Goal: Transaction & Acquisition: Purchase product/service

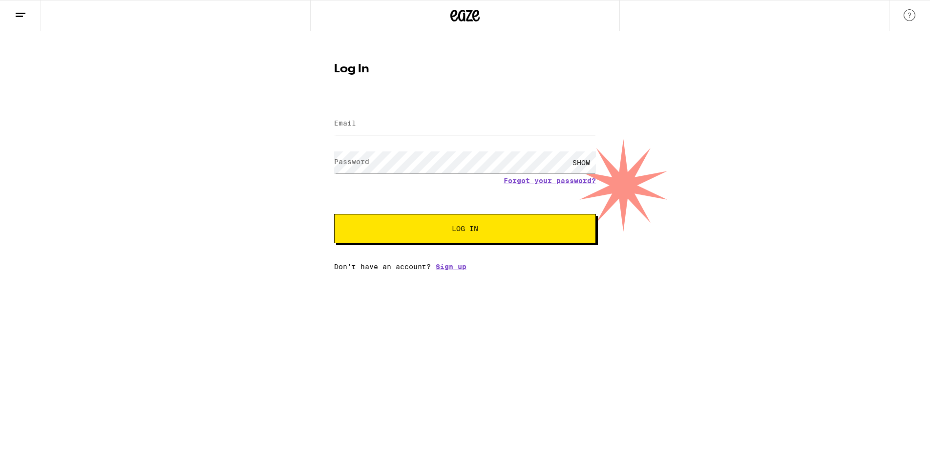
click at [347, 127] on label "Email" at bounding box center [345, 123] width 22 height 8
click at [0, 271] on com-1password-button at bounding box center [0, 271] width 0 height 0
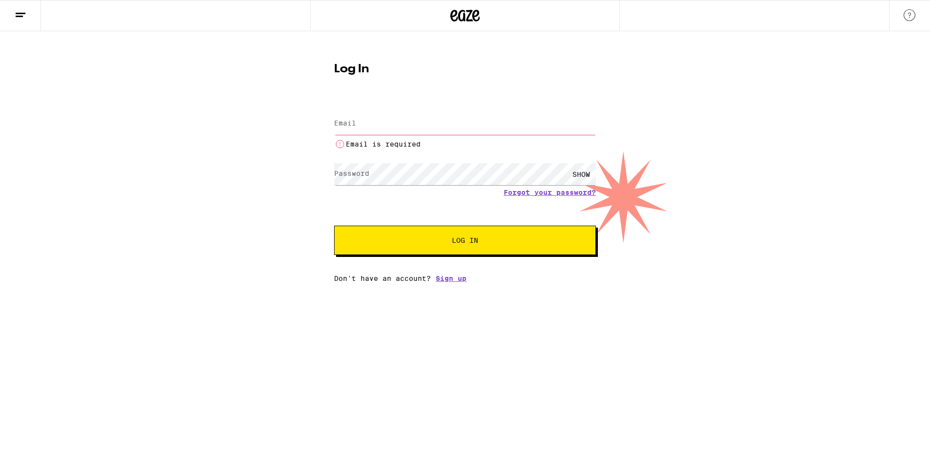
type input "[EMAIL_ADDRESS][DOMAIN_NAME]"
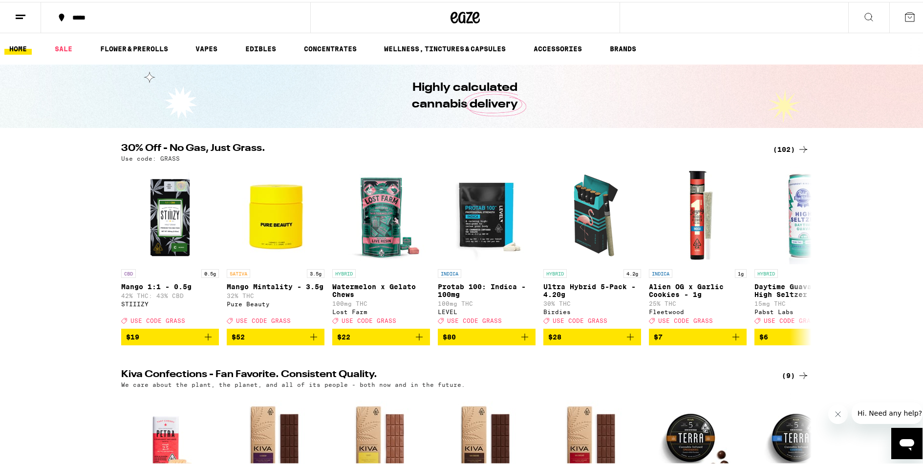
click at [801, 147] on icon at bounding box center [803, 148] width 12 height 12
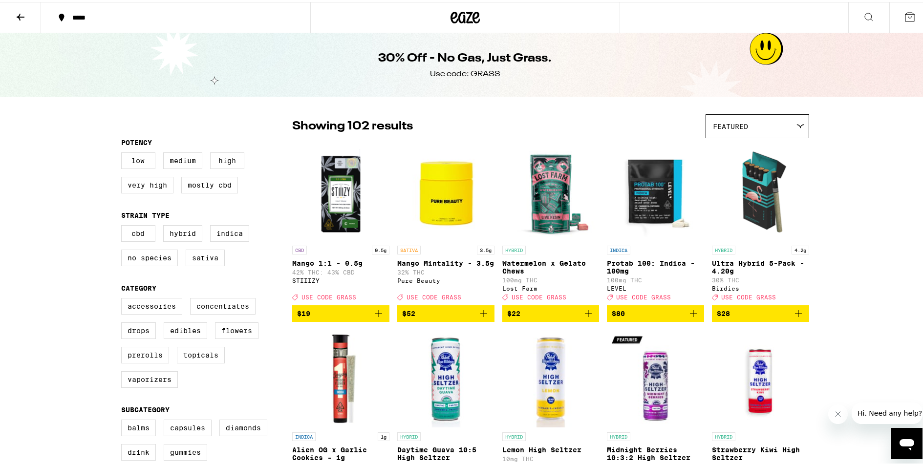
click at [21, 18] on icon at bounding box center [21, 15] width 12 height 12
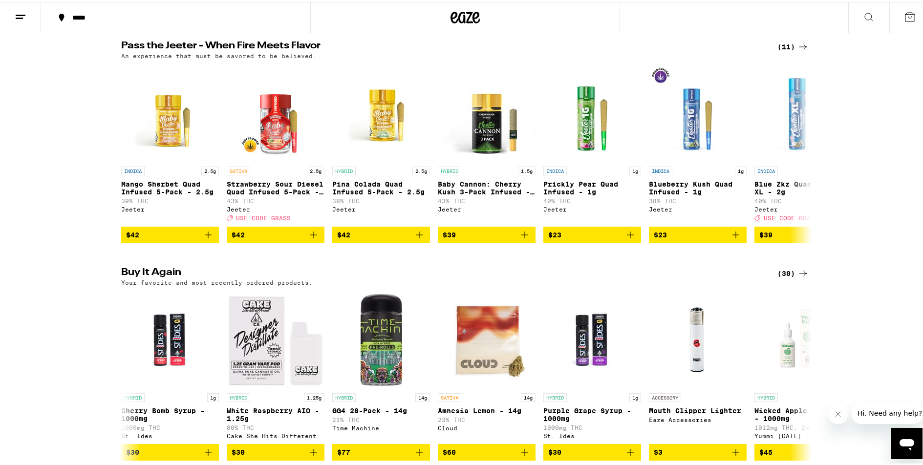
scroll to position [652, 0]
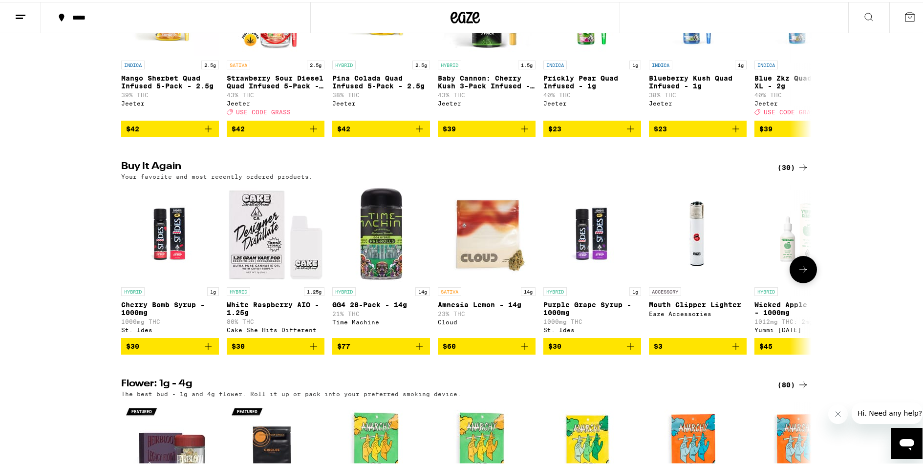
click at [203, 350] on icon "Add to bag" at bounding box center [208, 345] width 12 height 12
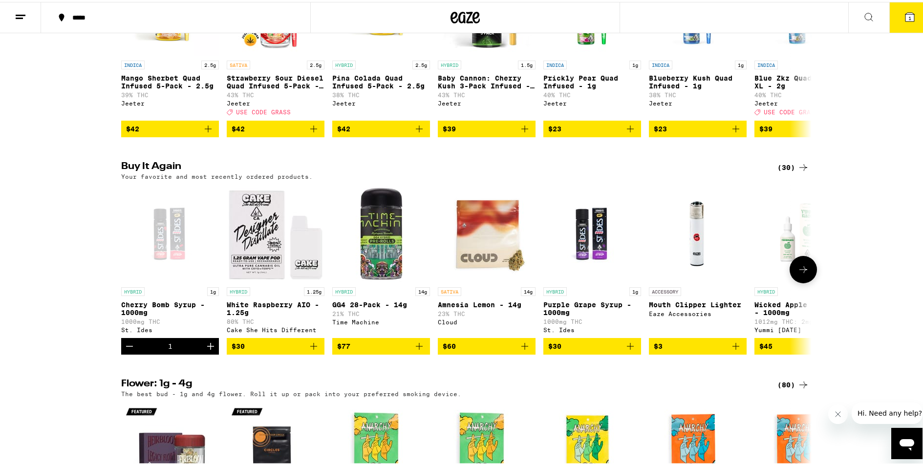
scroll to position [684, 0]
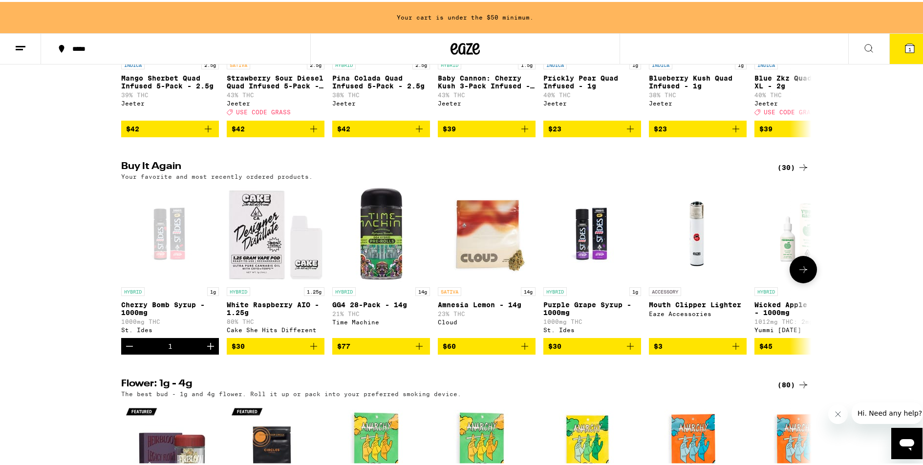
click at [733, 350] on icon "Add to bag" at bounding box center [736, 345] width 12 height 12
click at [799, 172] on icon at bounding box center [803, 166] width 12 height 12
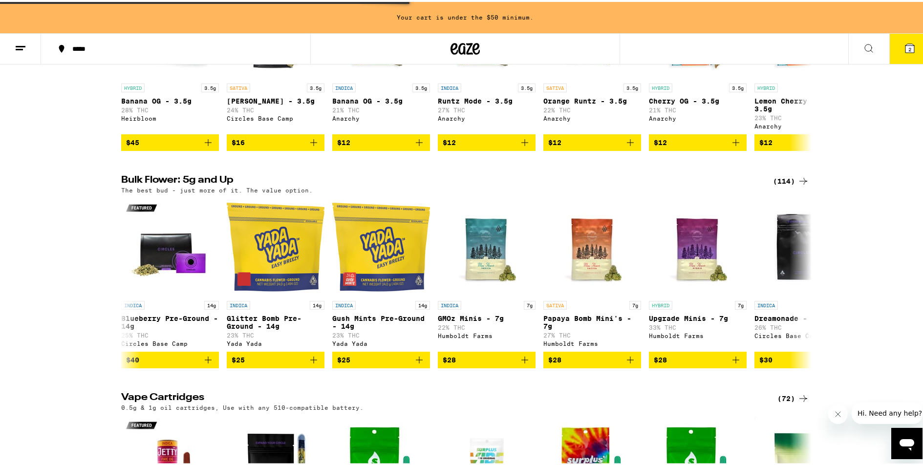
scroll to position [1141, 0]
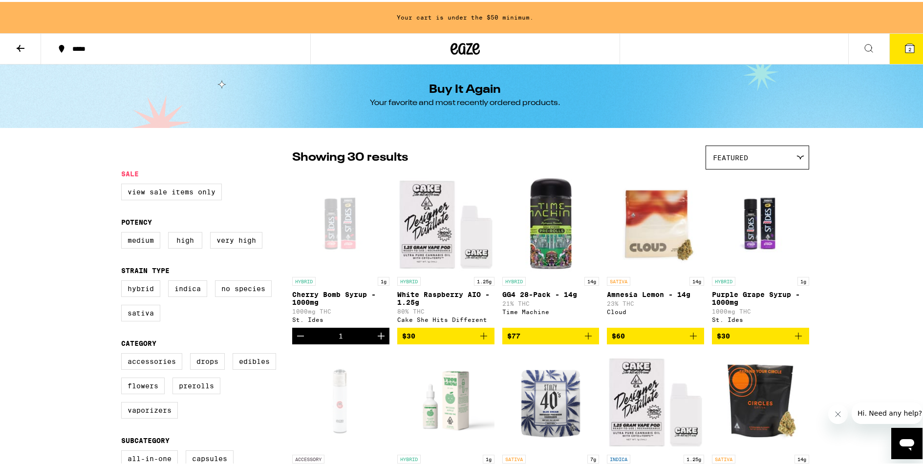
click at [16, 46] on icon at bounding box center [21, 47] width 12 height 12
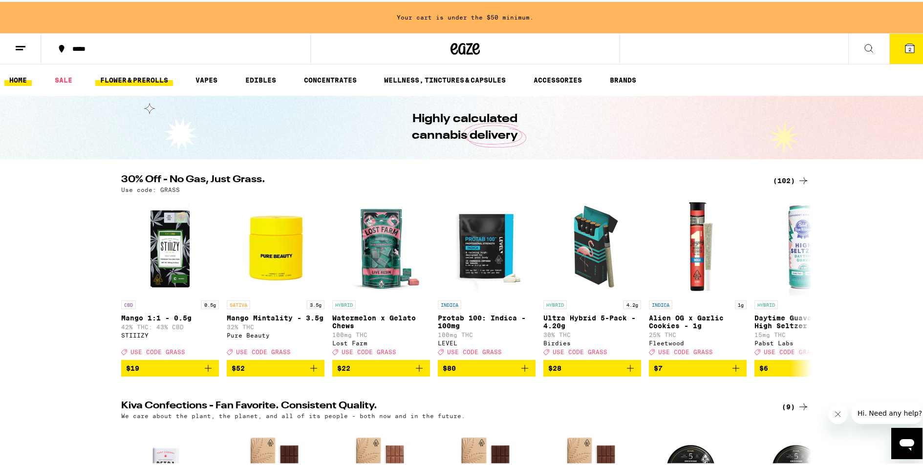
click at [137, 78] on link "FLOWER & PREROLLS" at bounding box center [134, 78] width 78 height 12
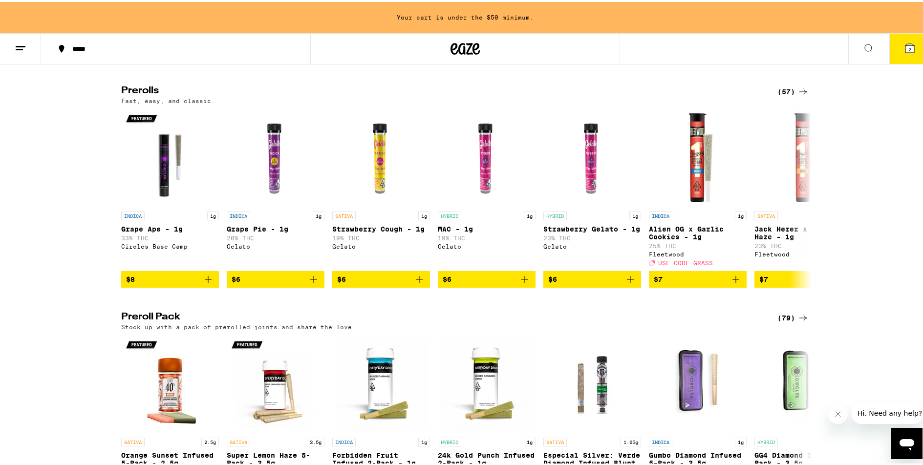
scroll to position [740, 0]
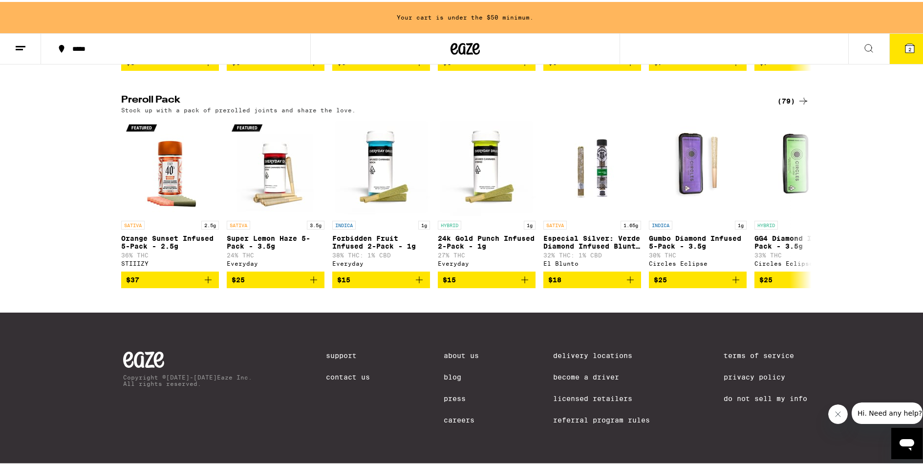
click at [797, 105] on icon at bounding box center [803, 99] width 12 height 12
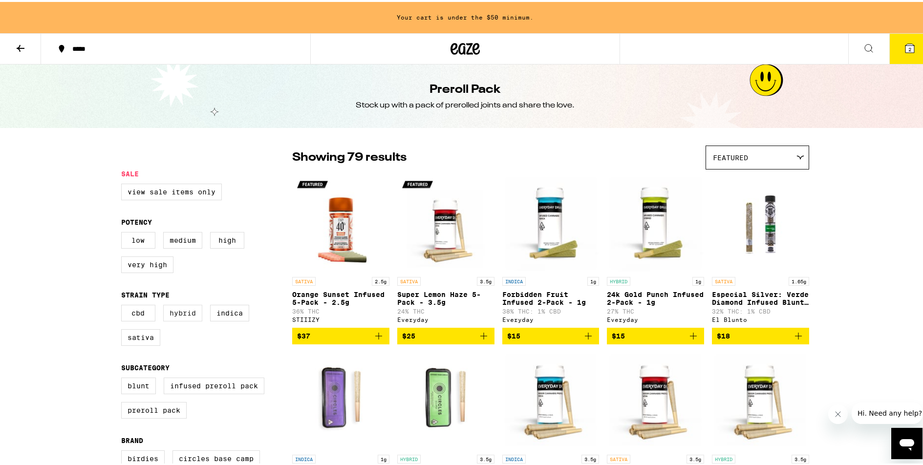
click at [181, 320] on label "Hybrid" at bounding box center [182, 311] width 39 height 17
click at [124, 305] on input "Hybrid" at bounding box center [123, 304] width 0 height 0
checkbox input "true"
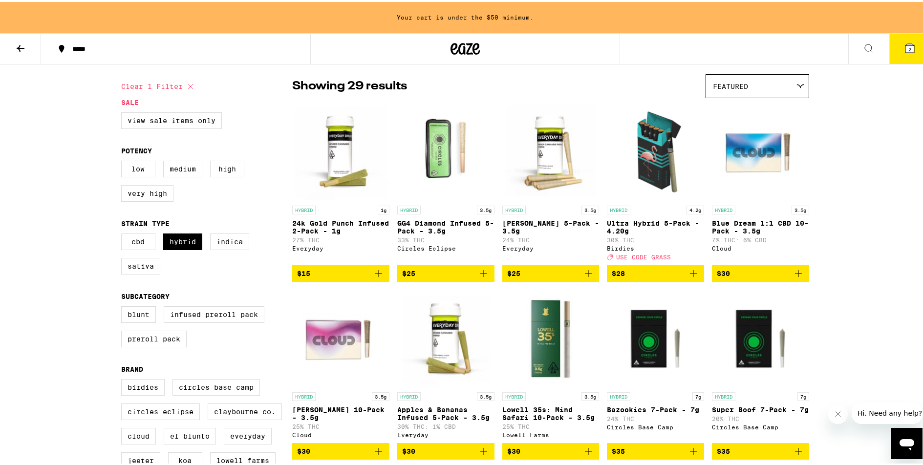
scroll to position [78, 0]
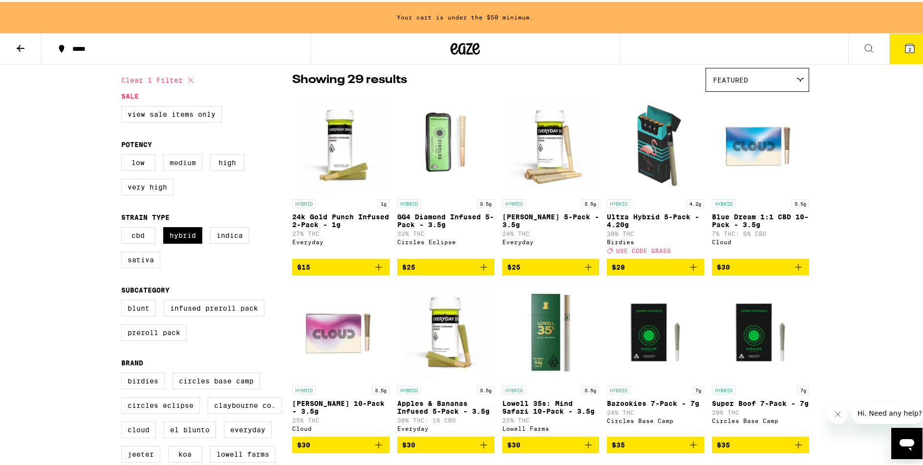
click at [187, 169] on label "Medium" at bounding box center [182, 160] width 39 height 17
click at [124, 154] on input "Medium" at bounding box center [123, 154] width 0 height 0
checkbox input "true"
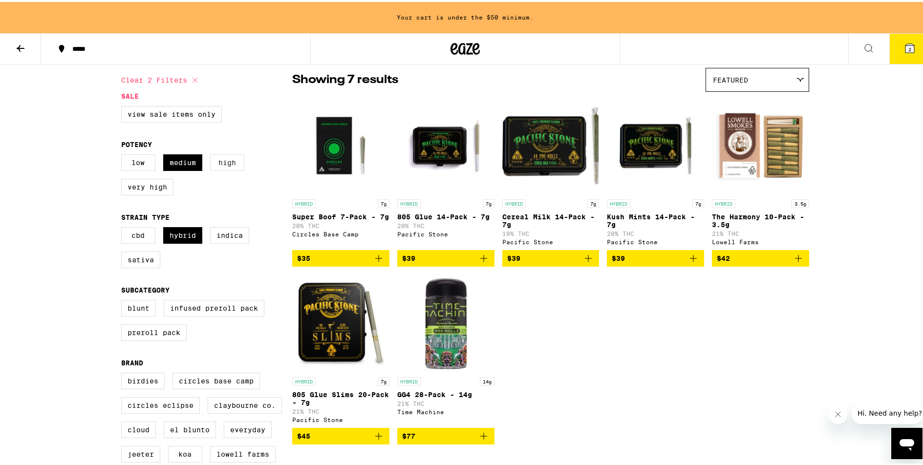
click at [210, 159] on label "High" at bounding box center [227, 160] width 34 height 17
click at [124, 154] on input "High" at bounding box center [123, 154] width 0 height 0
checkbox input "true"
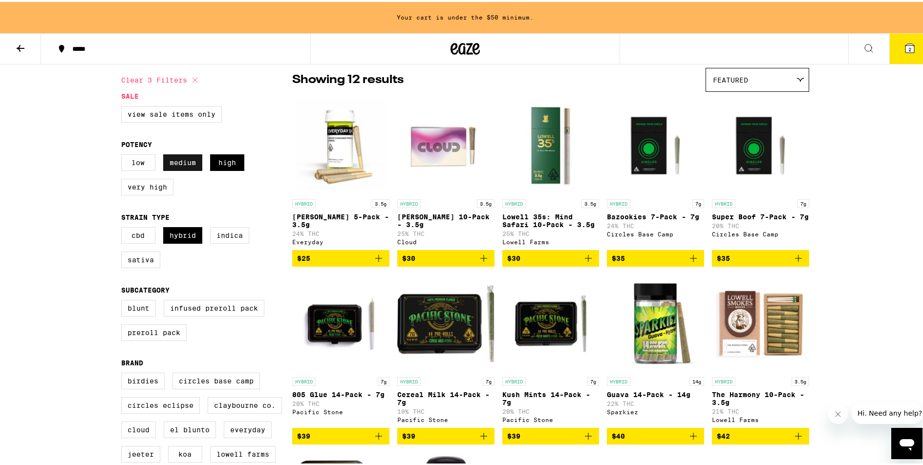
click at [180, 164] on label "Medium" at bounding box center [182, 160] width 39 height 17
click at [124, 154] on input "Medium" at bounding box center [123, 154] width 0 height 0
checkbox input "false"
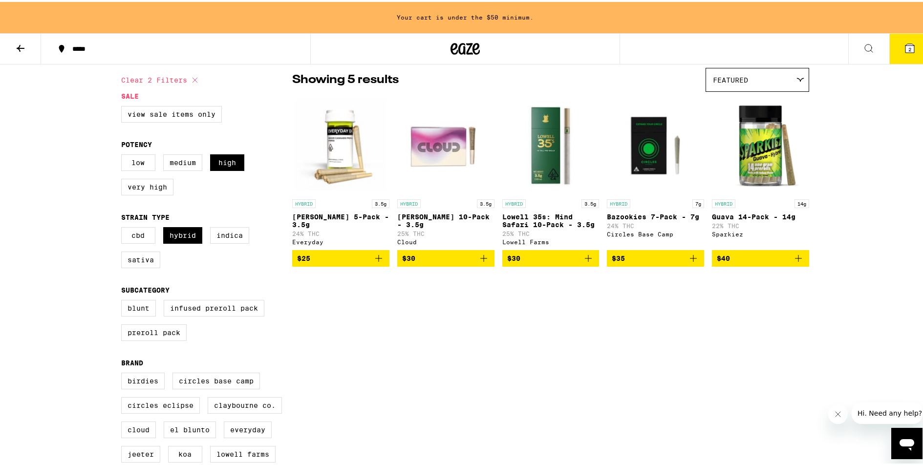
click at [798, 262] on icon "Add to bag" at bounding box center [799, 257] width 12 height 12
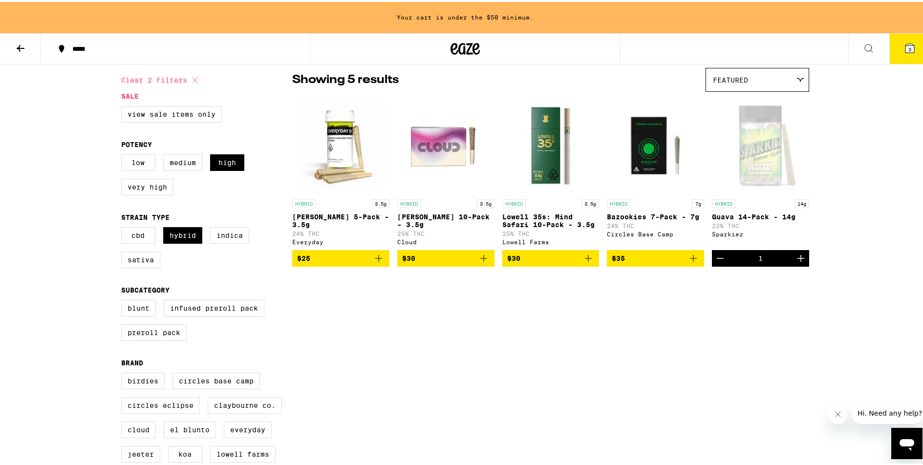
scroll to position [46, 0]
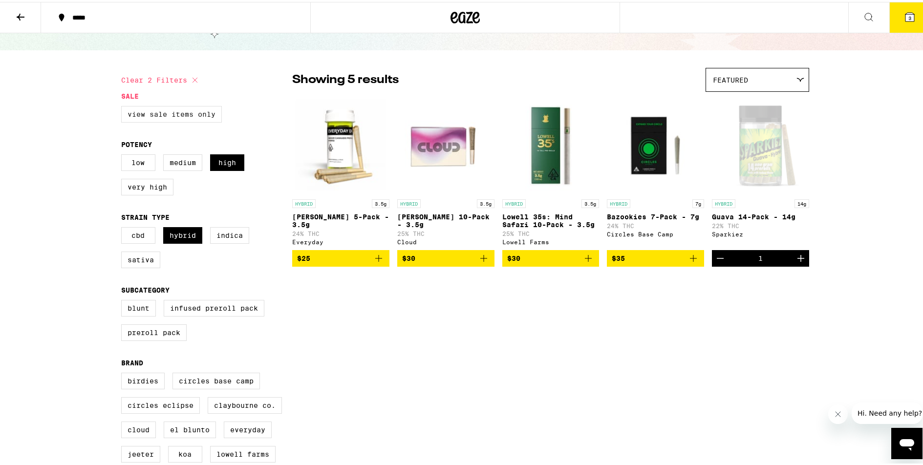
click at [168, 117] on label "View Sale Items Only" at bounding box center [171, 112] width 101 height 17
click at [124, 106] on input "View Sale Items Only" at bounding box center [123, 106] width 0 height 0
checkbox input "true"
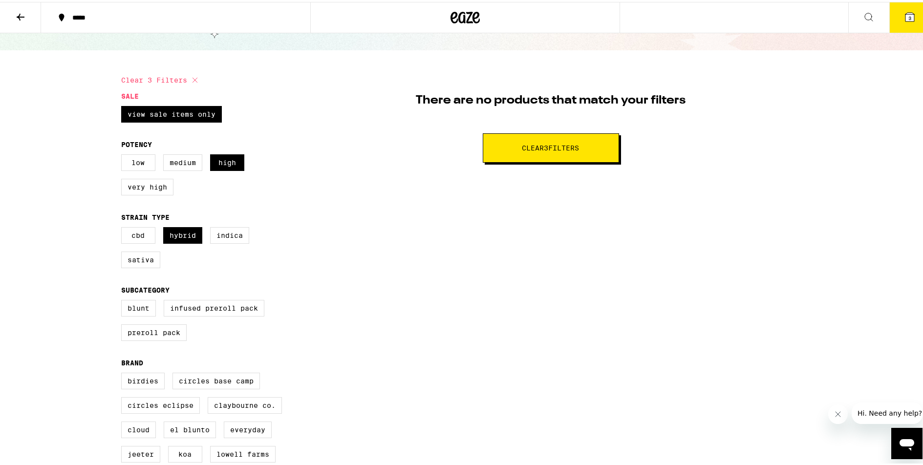
click at [16, 14] on icon at bounding box center [21, 15] width 12 height 12
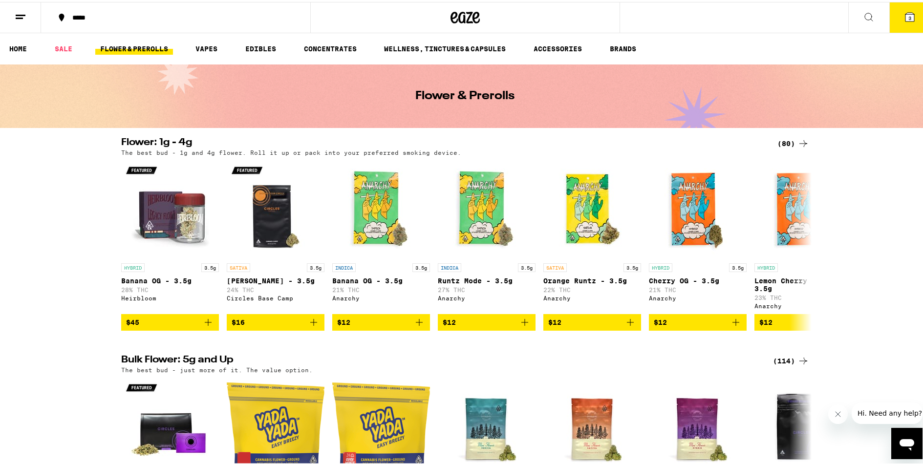
click at [463, 12] on icon at bounding box center [465, 16] width 29 height 18
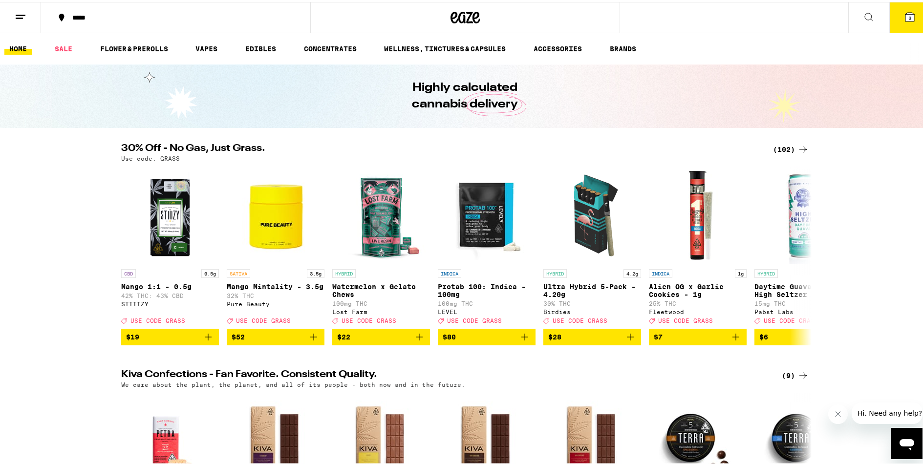
click at [787, 144] on div "(102)" at bounding box center [791, 148] width 36 height 12
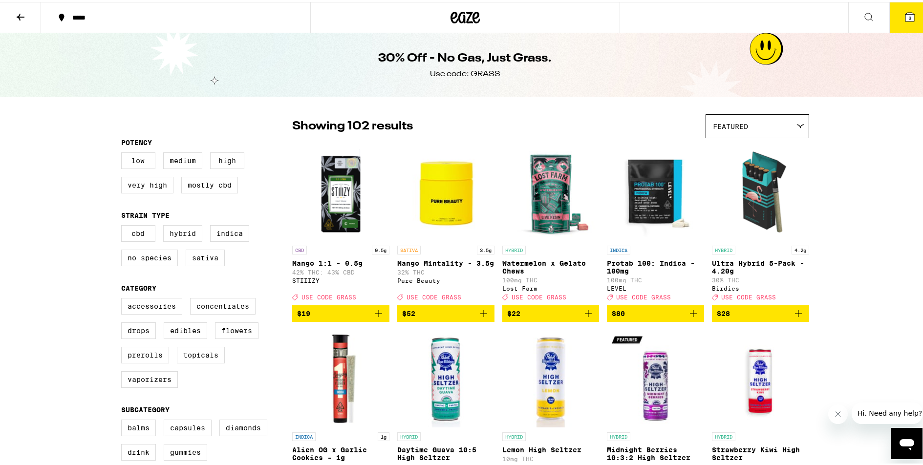
click at [181, 238] on label "Hybrid" at bounding box center [182, 231] width 39 height 17
click at [124, 225] on input "Hybrid" at bounding box center [123, 225] width 0 height 0
checkbox input "true"
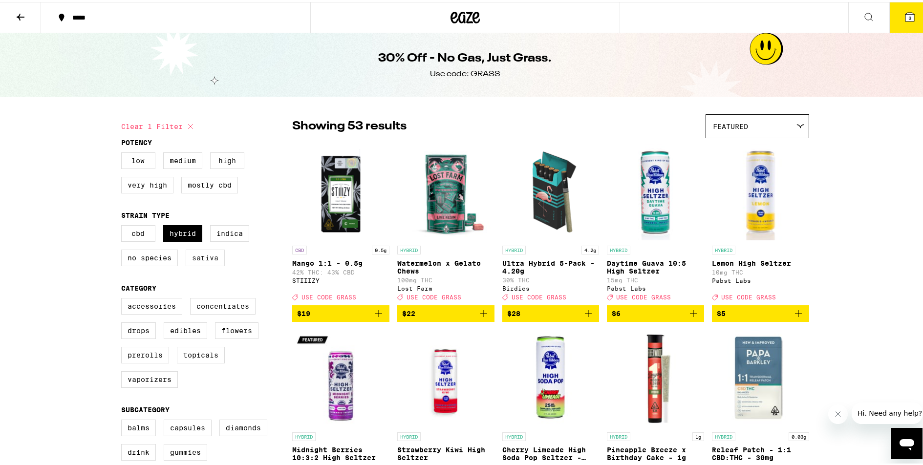
click at [215, 261] on label "Sativa" at bounding box center [205, 256] width 39 height 17
click at [124, 225] on input "Sativa" at bounding box center [123, 225] width 0 height 0
checkbox input "true"
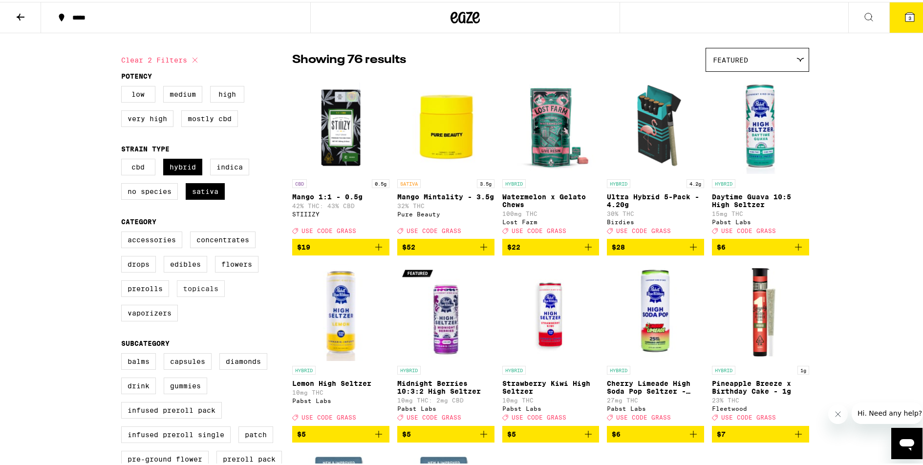
scroll to position [77, 0]
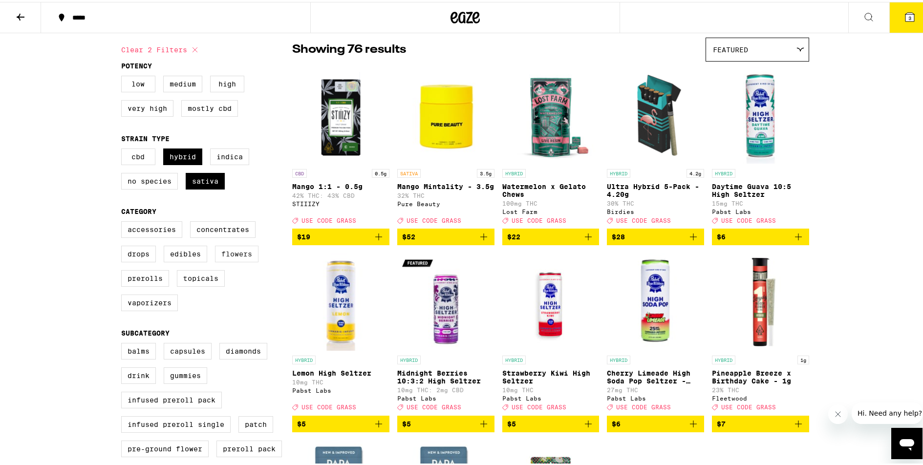
click at [225, 260] on label "Flowers" at bounding box center [236, 252] width 43 height 17
click at [124, 221] on input "Flowers" at bounding box center [123, 221] width 0 height 0
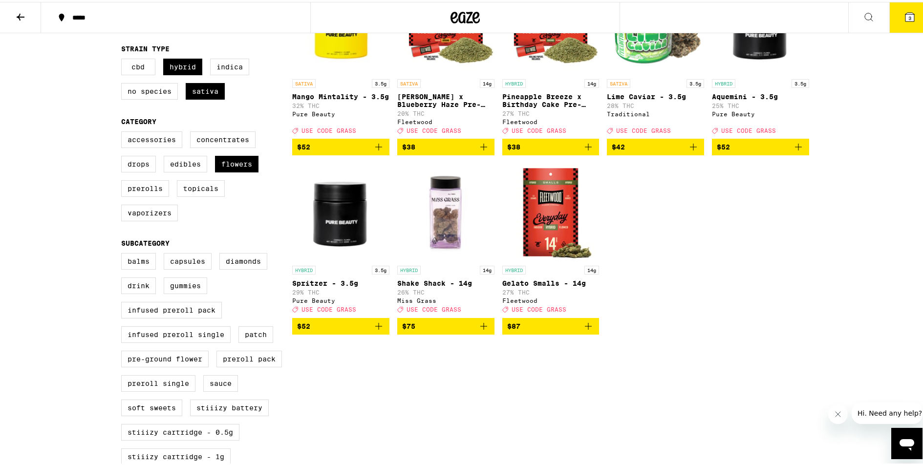
scroll to position [175, 0]
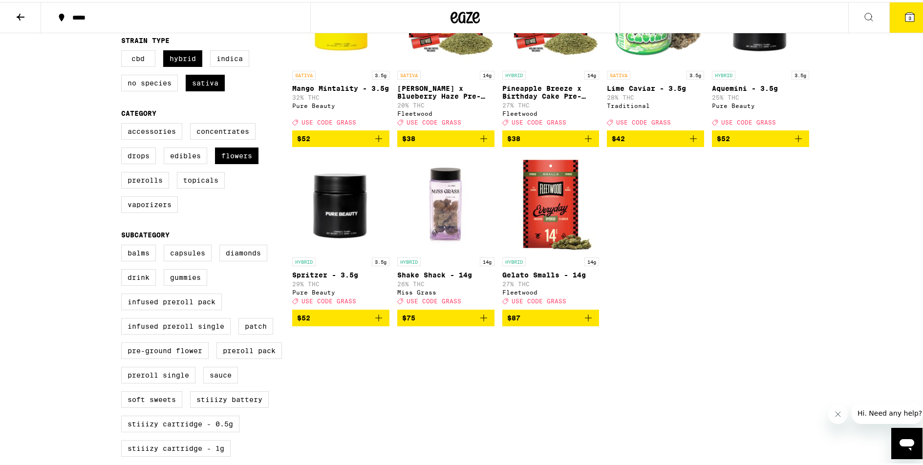
click at [587, 322] on icon "Add to bag" at bounding box center [588, 316] width 12 height 12
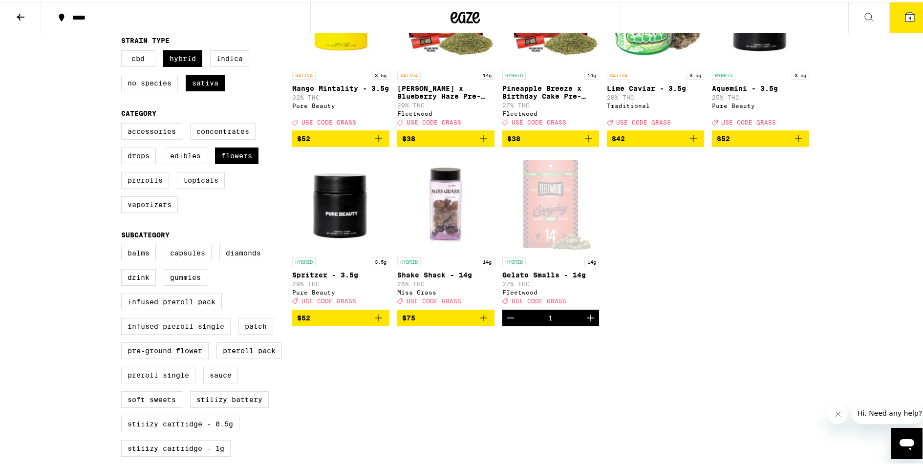
click at [903, 24] on button "4" at bounding box center [909, 15] width 41 height 30
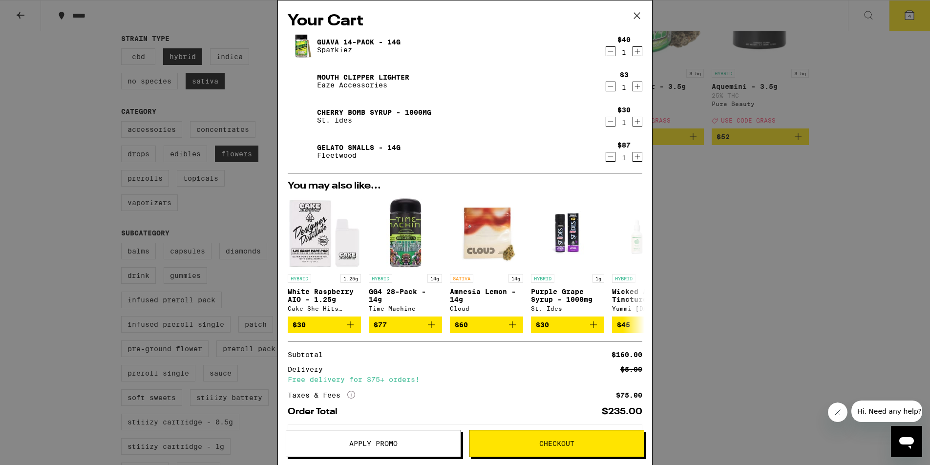
click at [606, 159] on icon "Decrement" at bounding box center [610, 157] width 9 height 12
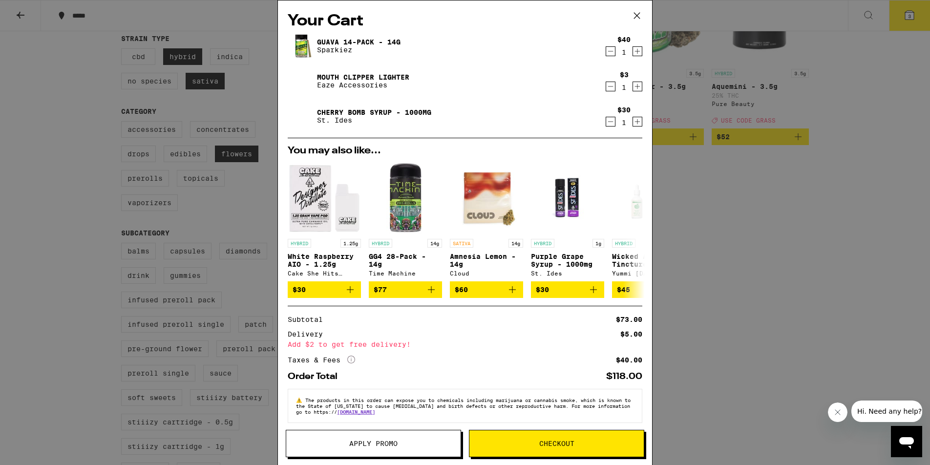
click at [63, 237] on div "Your Cart Guava 14-Pack - 14g Sparkiez $40 1 Mouth Clipper Lighter Eaze Accesso…" at bounding box center [465, 232] width 930 height 465
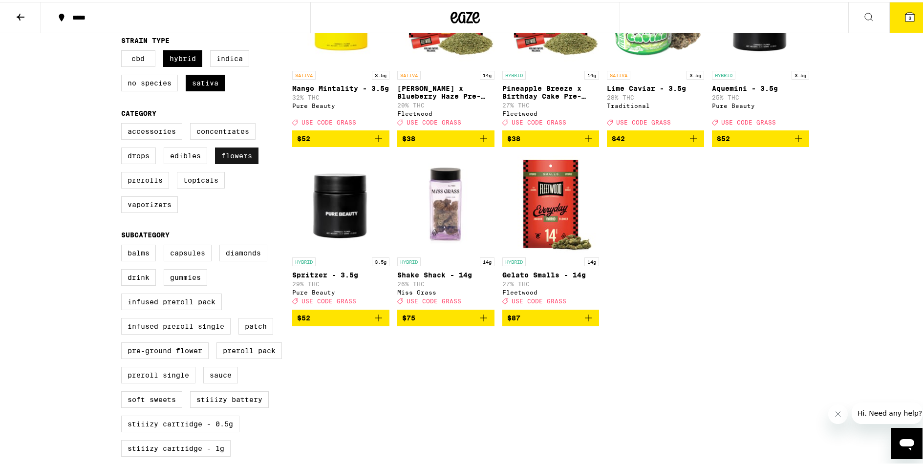
click at [231, 162] on label "Flowers" at bounding box center [236, 154] width 43 height 17
click at [124, 123] on input "Flowers" at bounding box center [123, 123] width 0 height 0
checkbox input "false"
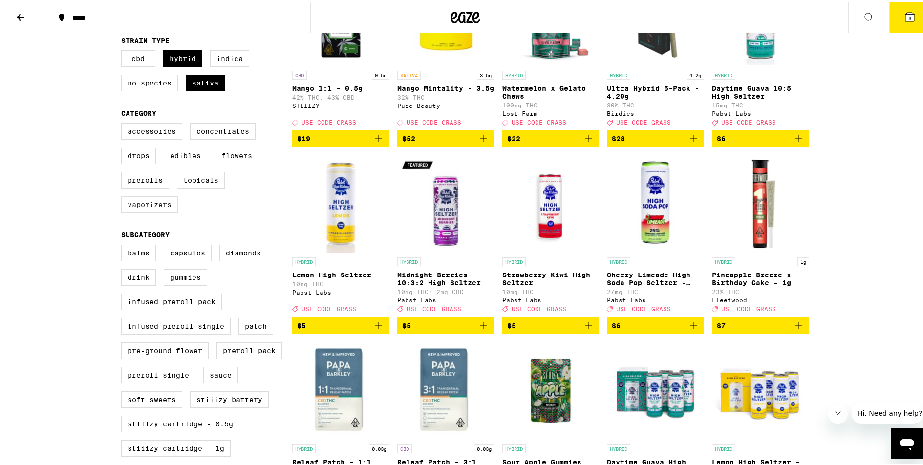
click at [146, 211] on label "Vaporizers" at bounding box center [149, 202] width 57 height 17
click at [124, 123] on input "Vaporizers" at bounding box center [123, 123] width 0 height 0
checkbox input "true"
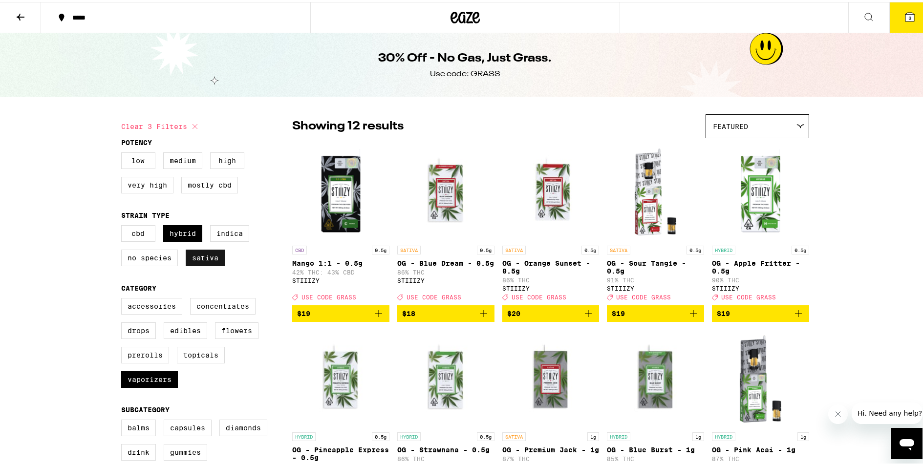
click at [194, 264] on label "Sativa" at bounding box center [205, 256] width 39 height 17
click at [124, 225] on input "Sativa" at bounding box center [123, 225] width 0 height 0
checkbox input "false"
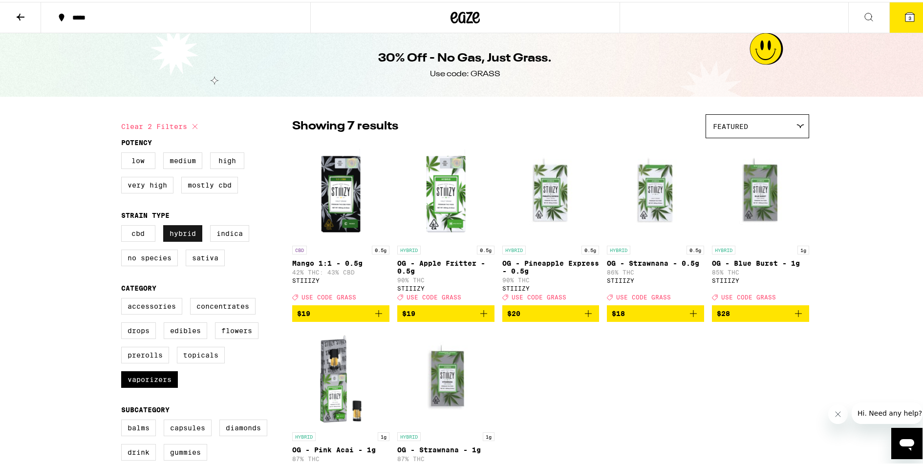
click at [179, 240] on label "Hybrid" at bounding box center [182, 231] width 39 height 17
click at [124, 225] on input "Hybrid" at bounding box center [123, 225] width 0 height 0
checkbox input "false"
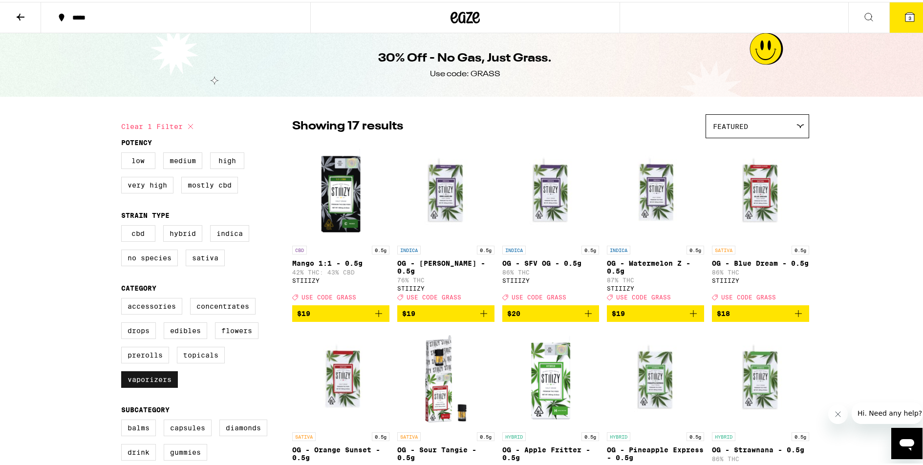
click at [151, 386] on label "Vaporizers" at bounding box center [149, 377] width 57 height 17
click at [124, 298] on input "Vaporizers" at bounding box center [123, 298] width 0 height 0
checkbox input "false"
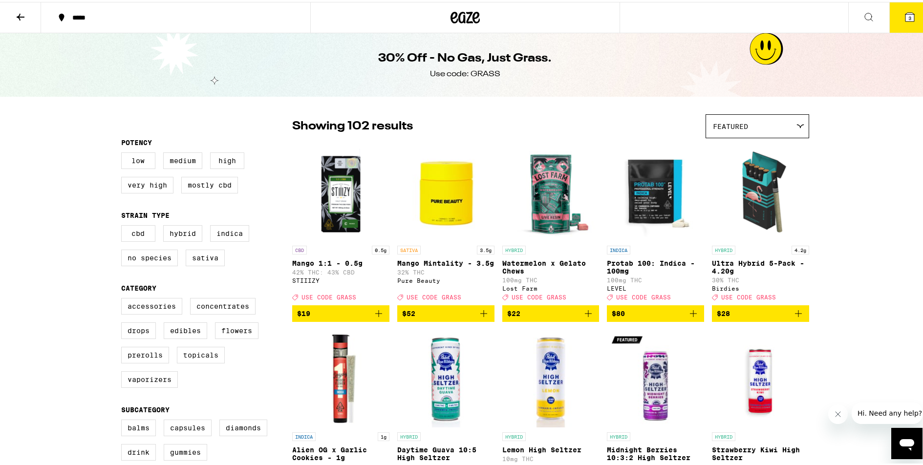
click at [853, 18] on button at bounding box center [868, 15] width 41 height 31
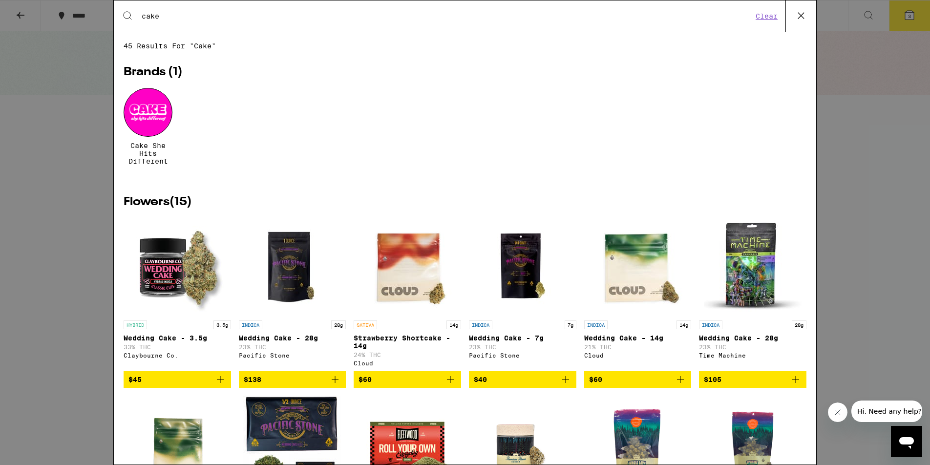
type input "cake"
click at [158, 121] on div at bounding box center [148, 112] width 49 height 49
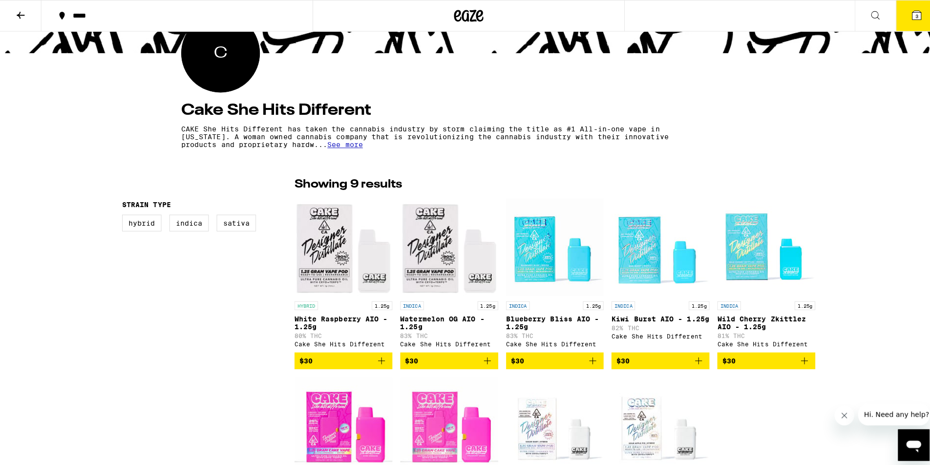
scroll to position [243, 0]
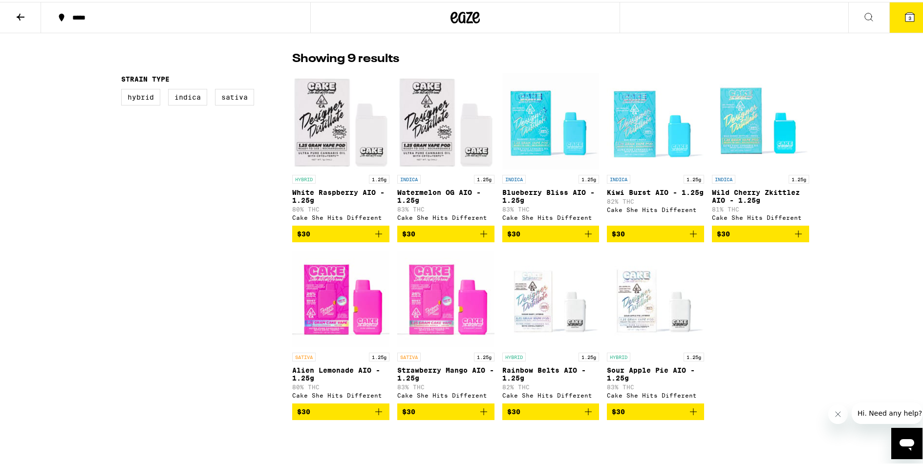
click at [691, 413] on icon "Add to bag" at bounding box center [693, 410] width 7 height 7
click at [908, 15] on icon at bounding box center [910, 15] width 12 height 12
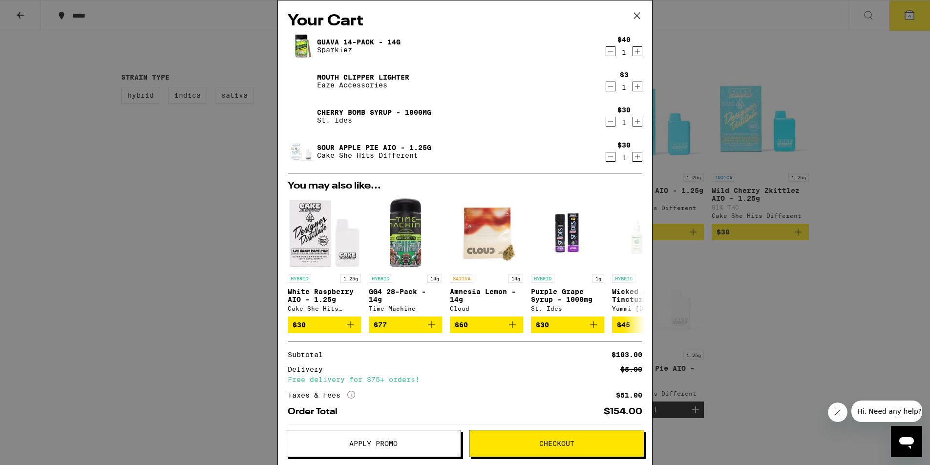
click at [555, 443] on span "Checkout" at bounding box center [556, 443] width 35 height 7
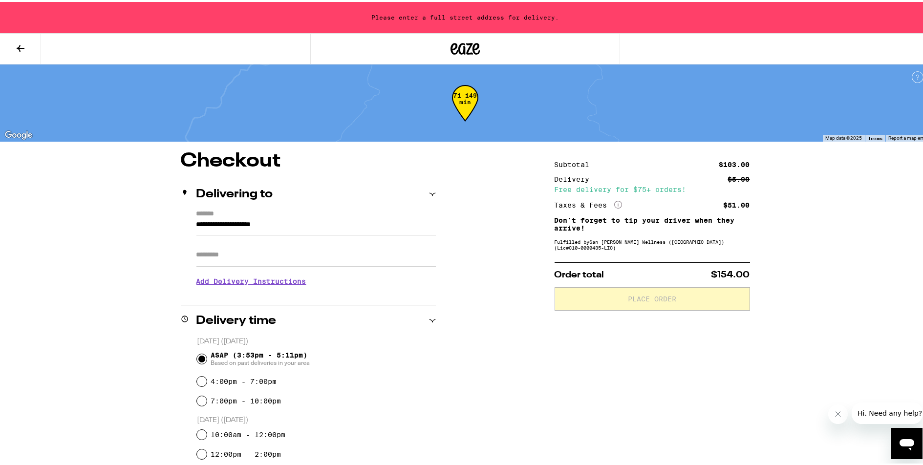
click at [237, 224] on input "**********" at bounding box center [315, 225] width 239 height 17
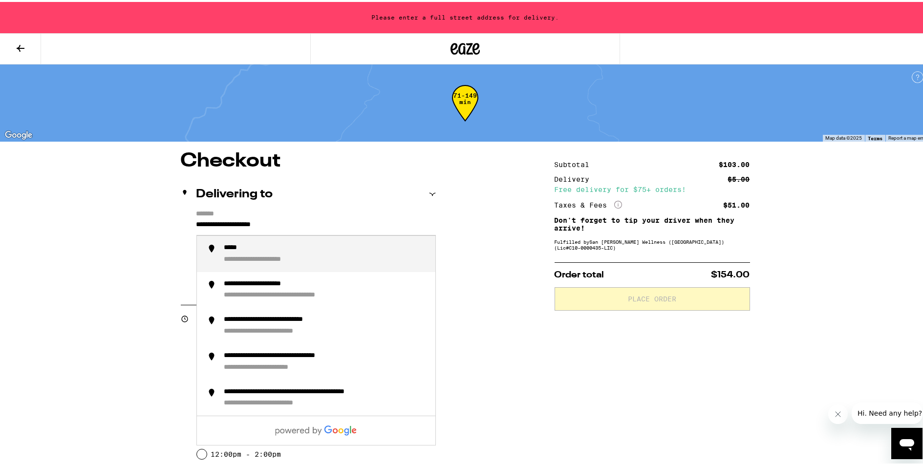
click at [237, 224] on input "**********" at bounding box center [315, 225] width 239 height 17
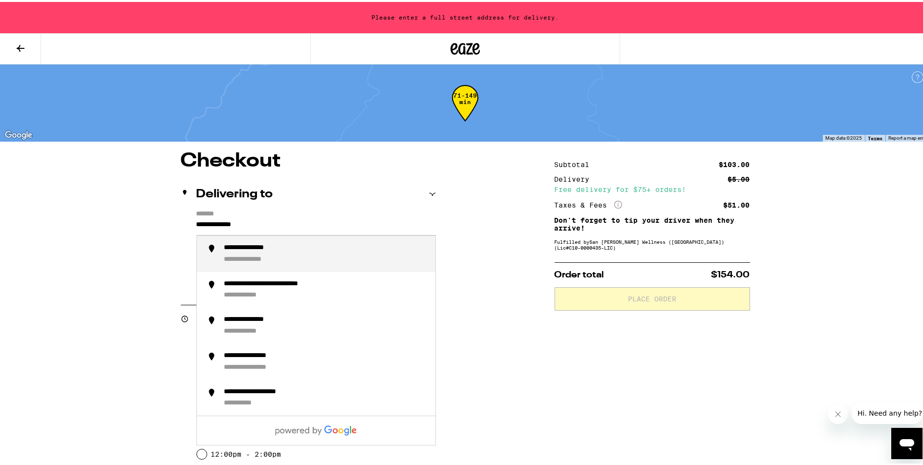
click at [218, 256] on li "**********" at bounding box center [316, 252] width 238 height 36
type input "**********"
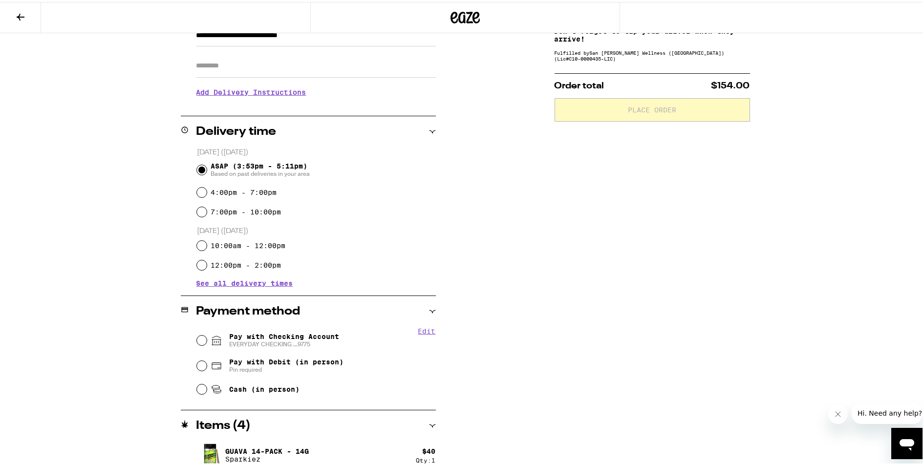
scroll to position [168, 0]
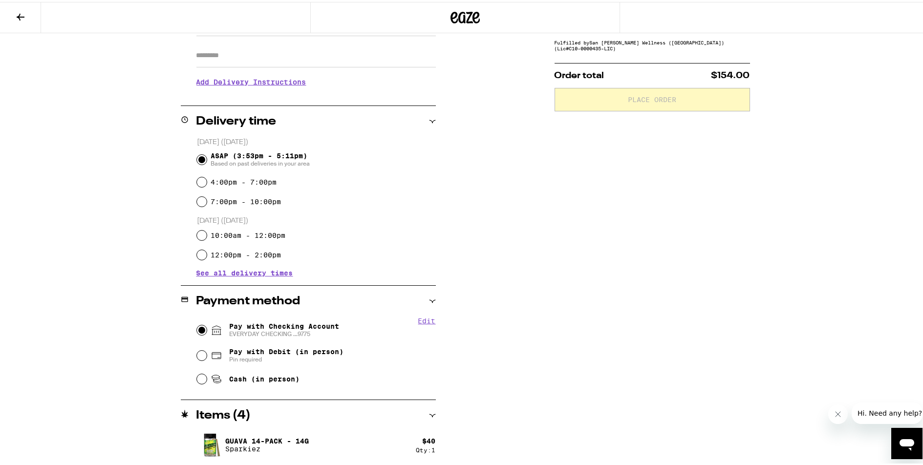
click at [197, 330] on input "Pay with Checking Account EVERYDAY CHECKING ...9775" at bounding box center [202, 328] width 10 height 10
radio input "true"
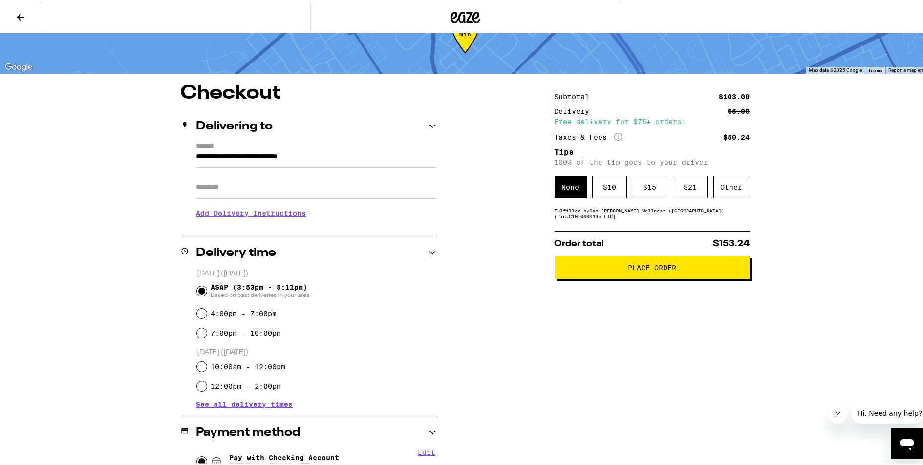
scroll to position [0, 0]
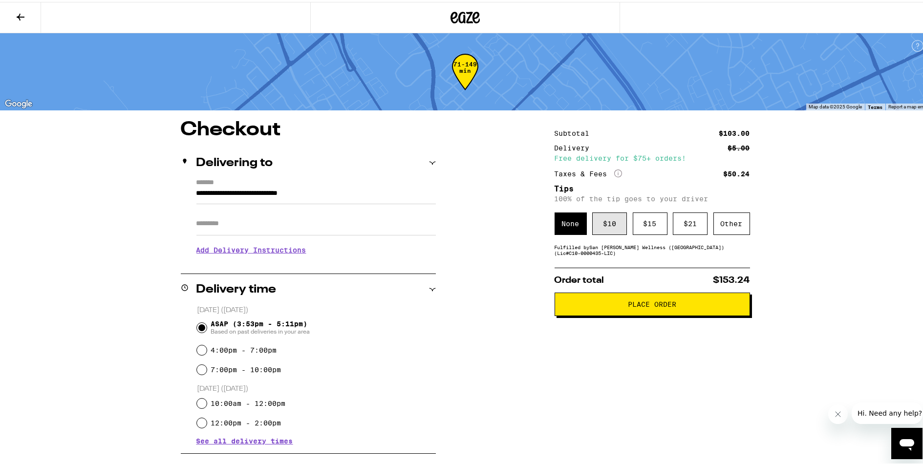
click at [611, 227] on div "$ 10" at bounding box center [609, 222] width 35 height 22
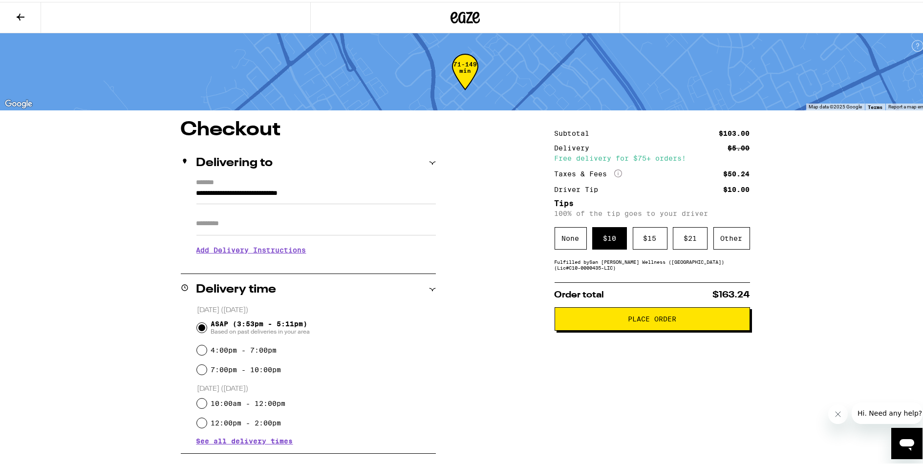
click at [663, 321] on span "Place Order" at bounding box center [652, 317] width 48 height 7
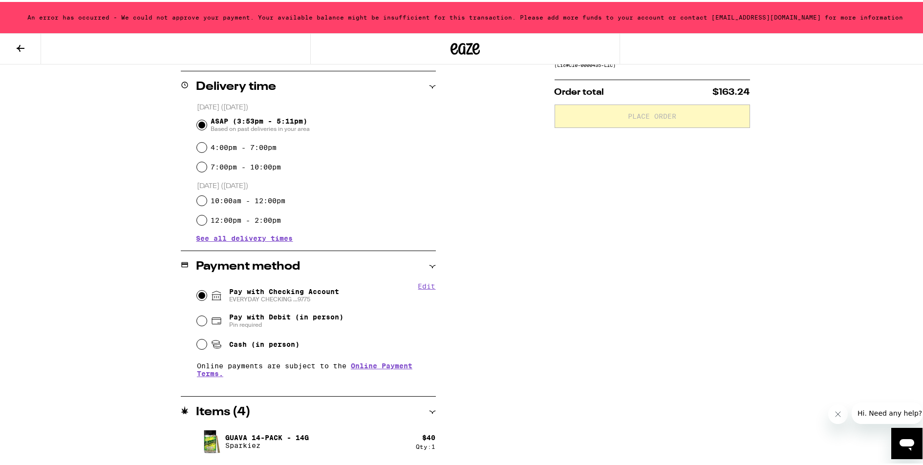
scroll to position [239, 0]
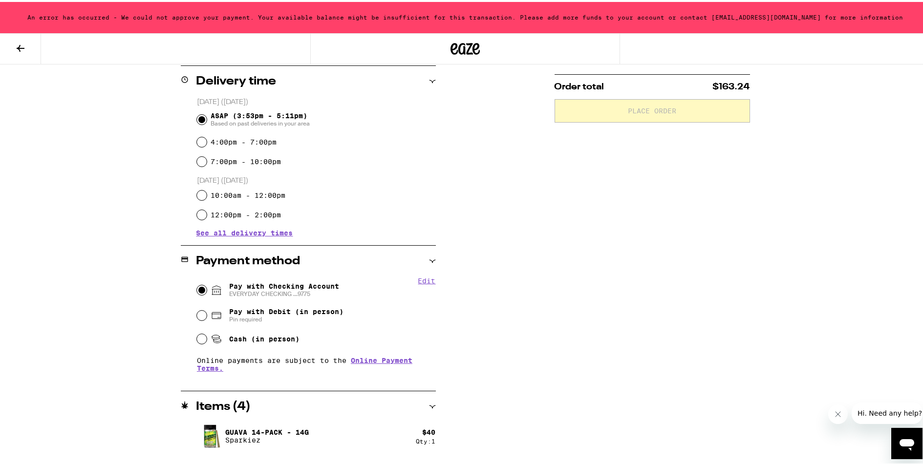
click at [97, 306] on div "**********" at bounding box center [465, 161] width 930 height 801
click at [728, 372] on div "Subtotal $103.00 Delivery $5.00 Free delivery for $75+ orders! Taxes & Fees Mor…" at bounding box center [652, 236] width 195 height 652
click at [104, 242] on div "**********" at bounding box center [465, 161] width 930 height 801
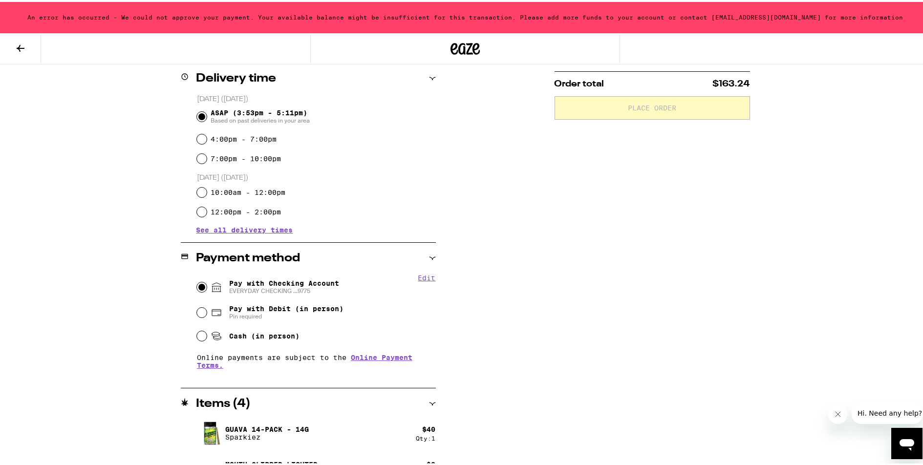
scroll to position [336, 0]
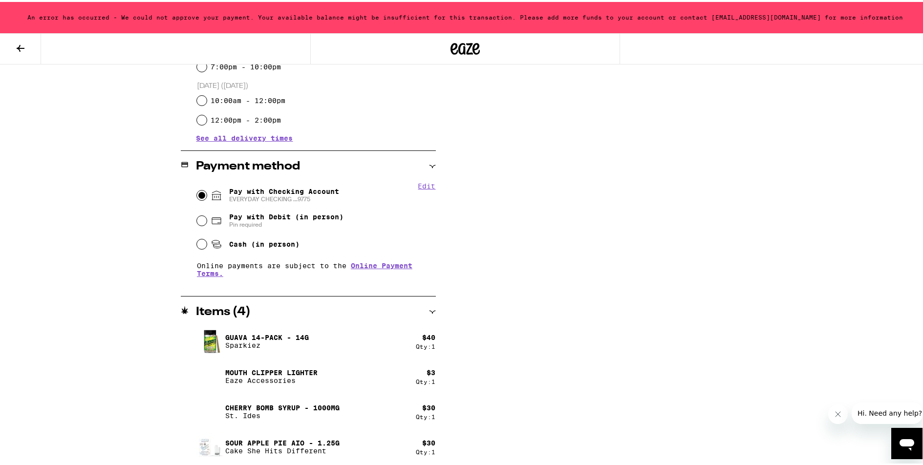
click at [644, 273] on div "Subtotal $103.00 Delivery $5.00 Free delivery for $75+ orders! Taxes & Fees Mor…" at bounding box center [652, 141] width 195 height 652
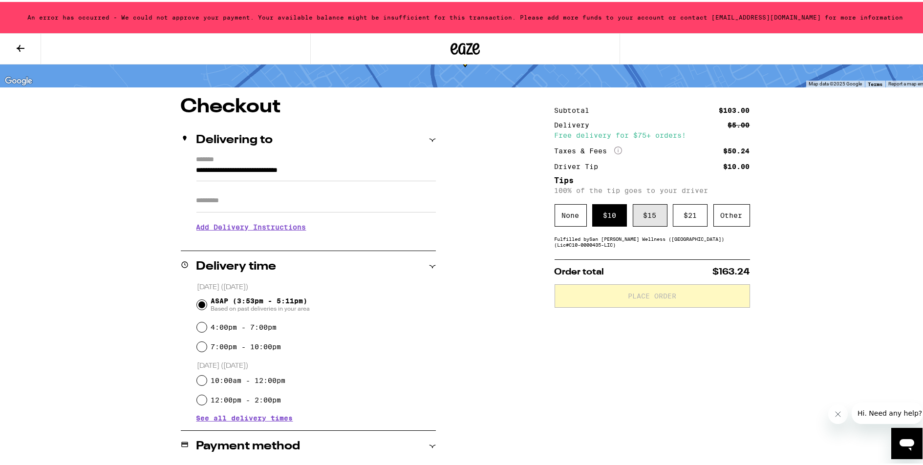
scroll to position [0, 0]
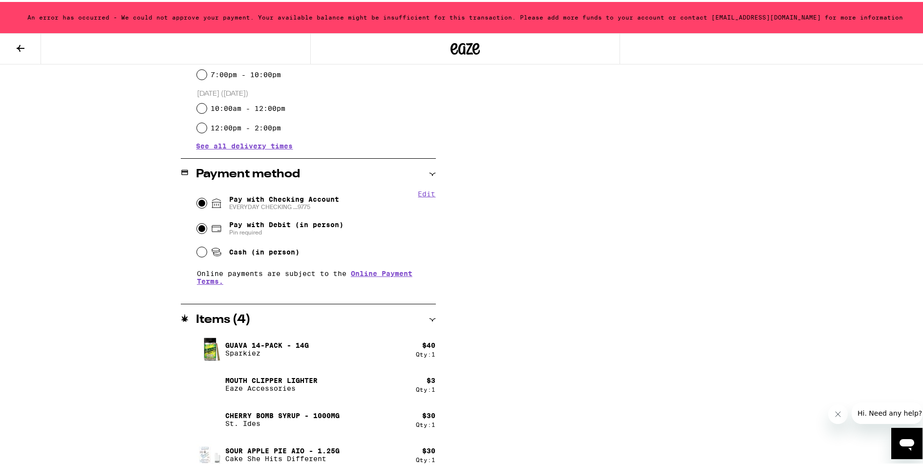
click at [197, 228] on input "Pay with Debit (in person) Pin required" at bounding box center [202, 227] width 10 height 10
radio input "true"
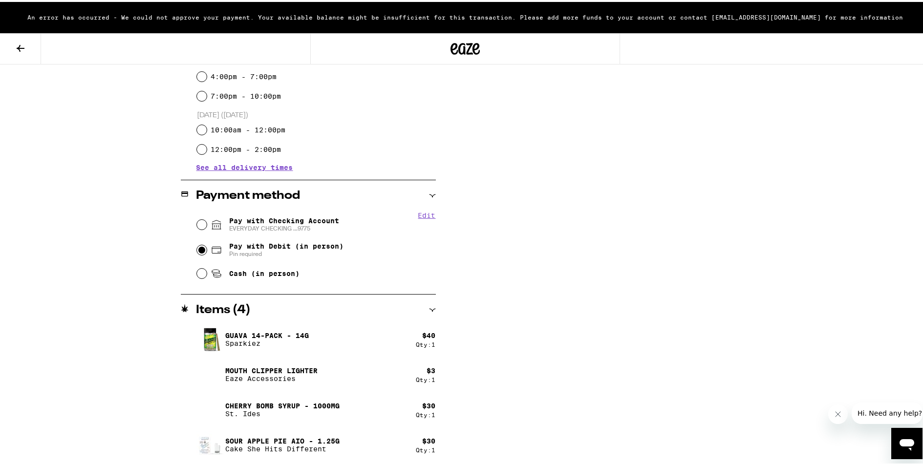
scroll to position [305, 0]
click at [197, 222] on input "Pay with Checking Account EVERYDAY CHECKING ...9775" at bounding box center [202, 223] width 10 height 10
radio input "true"
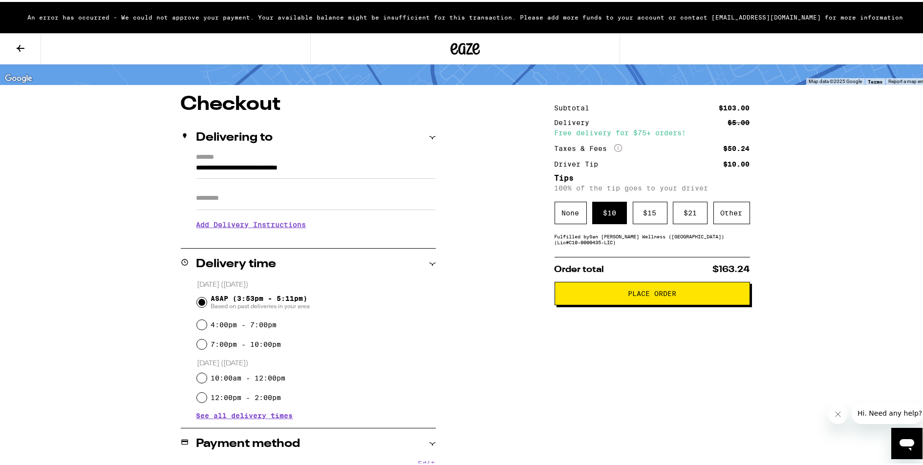
scroll to position [0, 0]
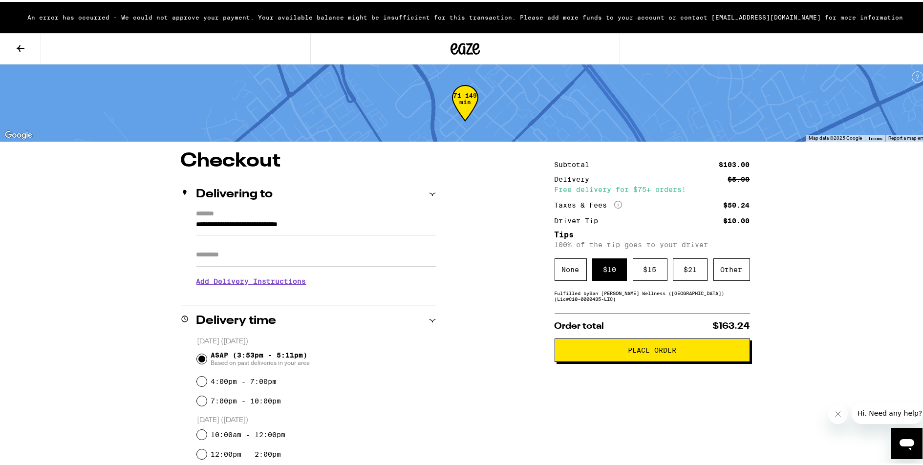
click at [668, 352] on span "Place Order" at bounding box center [652, 348] width 48 height 7
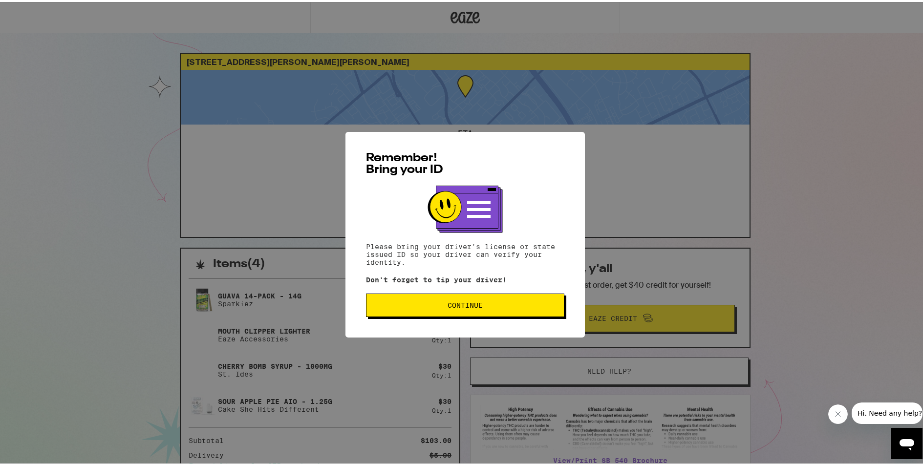
click at [456, 307] on span "Continue" at bounding box center [465, 303] width 35 height 7
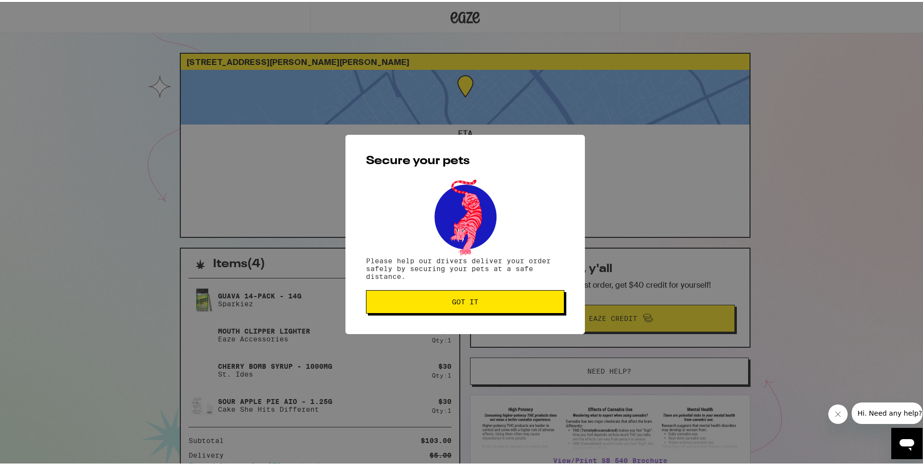
click at [452, 303] on span "Got it" at bounding box center [465, 300] width 26 height 7
